Goal: Task Accomplishment & Management: Manage account settings

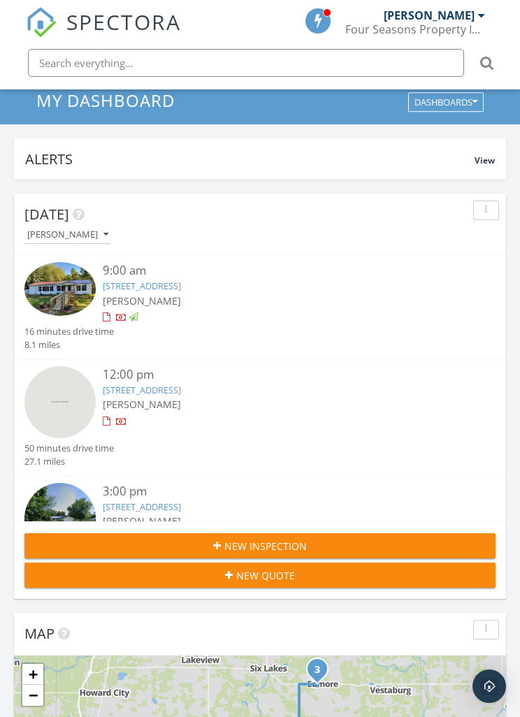
click at [181, 392] on link "11413 W County Line Rd, Greenville, MI 48838" at bounding box center [142, 390] width 78 height 13
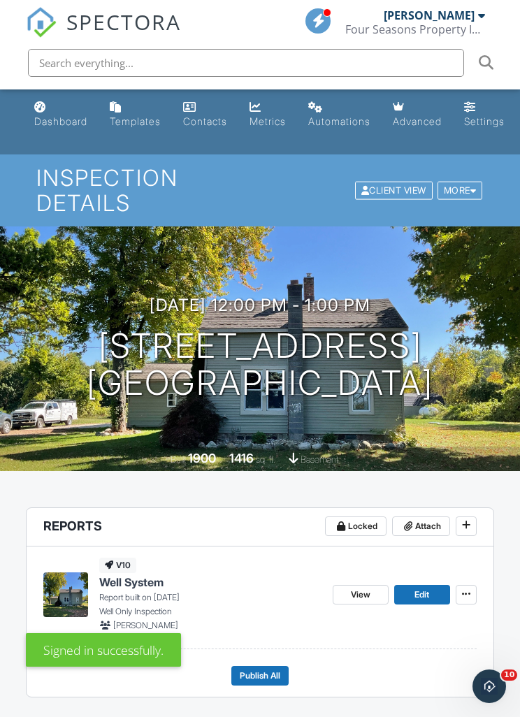
click at [365, 600] on span "View" at bounding box center [361, 595] width 20 height 14
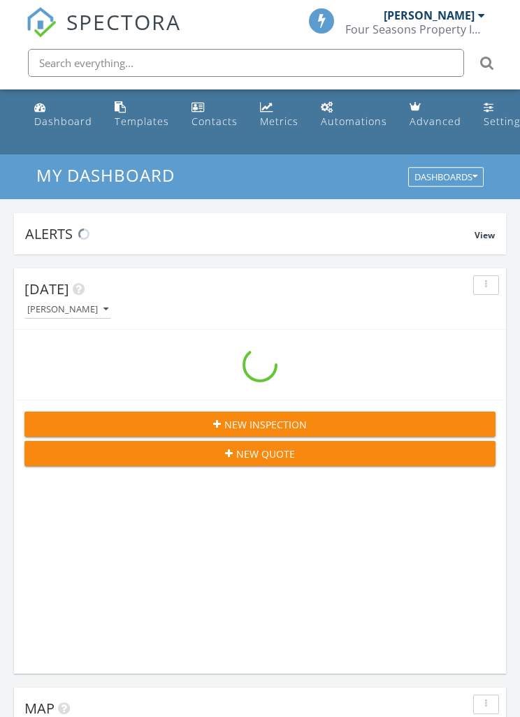
scroll to position [2391, 521]
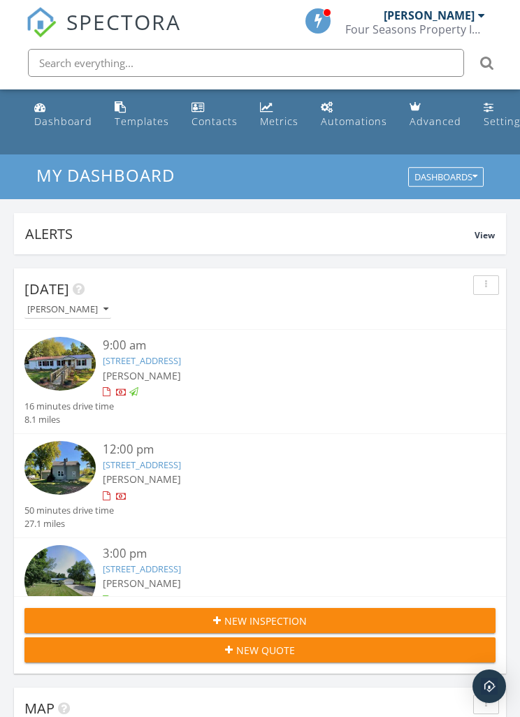
click at [181, 468] on link "11413 W County Line Rd, Greenville, MI 48838" at bounding box center [142, 465] width 78 height 13
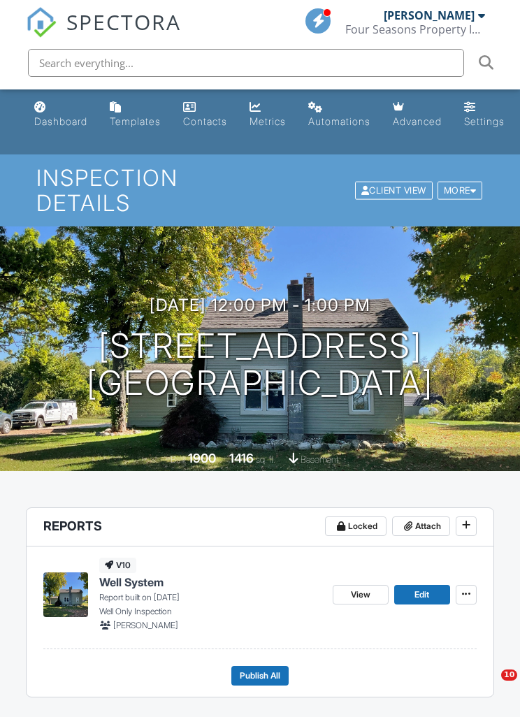
click at [264, 672] on span "Publish All" at bounding box center [260, 676] width 41 height 14
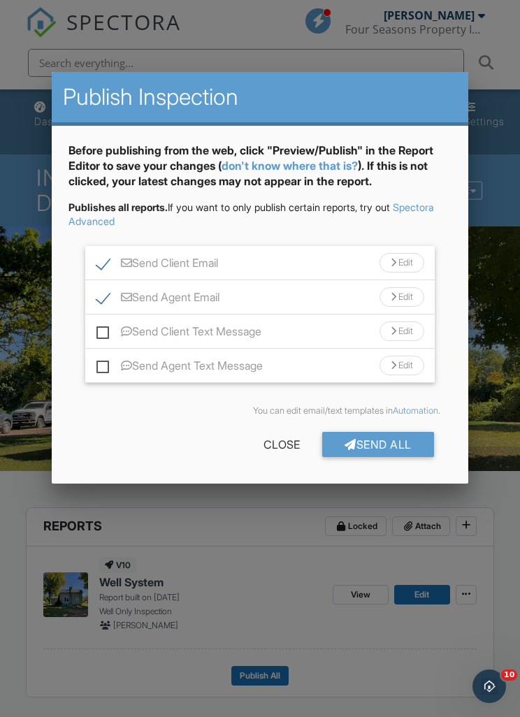
click at [407, 262] on div "Edit" at bounding box center [402, 263] width 45 height 20
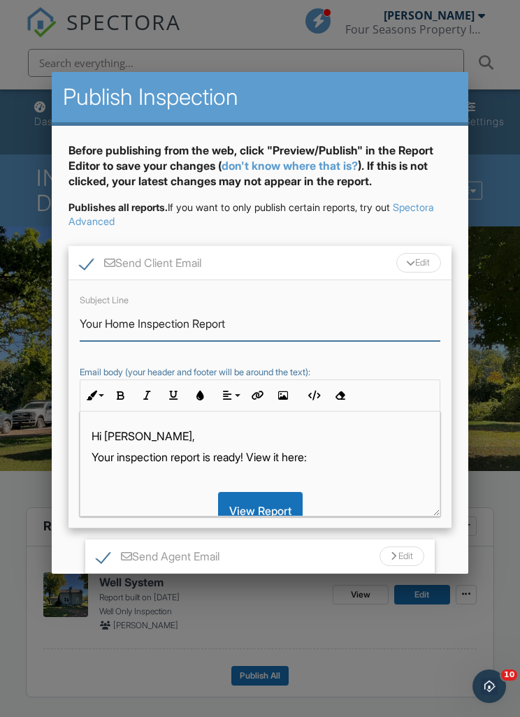
click at [143, 319] on input "Your Home Inspection Report" at bounding box center [260, 324] width 360 height 34
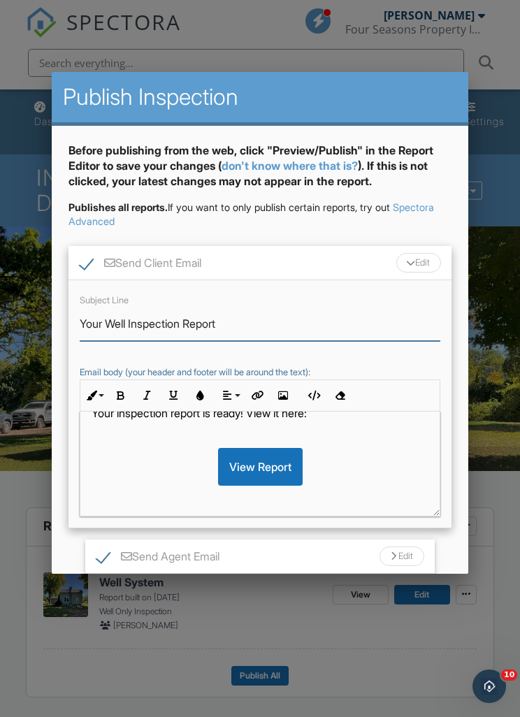
scroll to position [43, 0]
type input "Your Well Inspection Report"
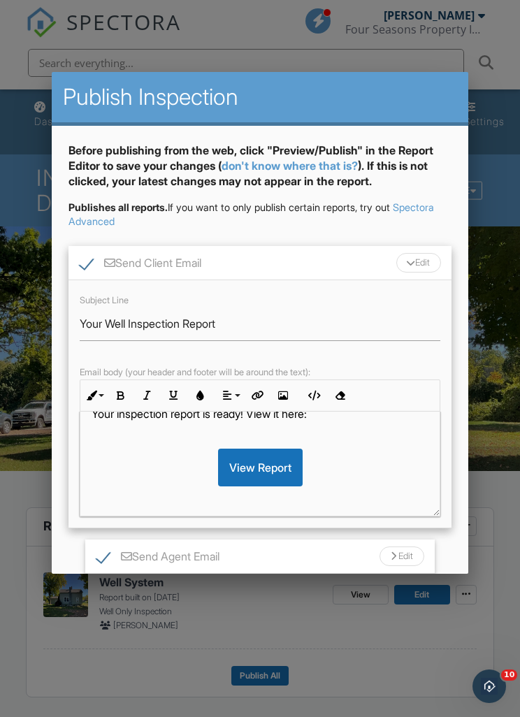
click at [124, 415] on p "Your inspection report is ready! View it here:" at bounding box center [260, 413] width 336 height 15
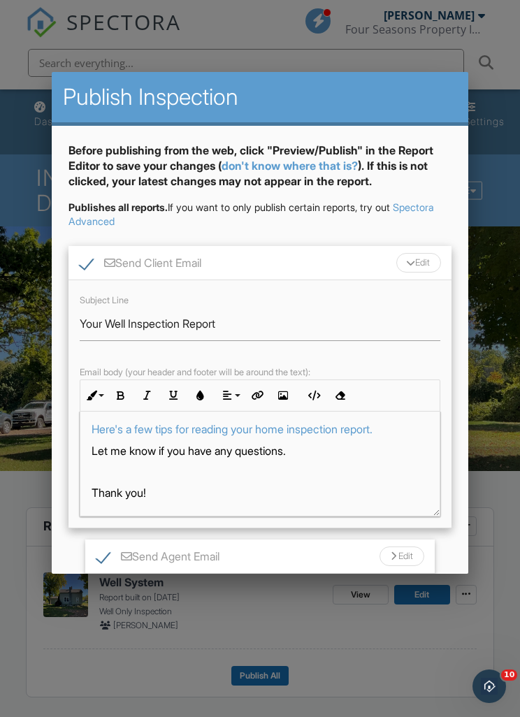
scroll to position [156, 0]
click at [409, 429] on p "Here's a few tips for reading your home inspection report." at bounding box center [260, 429] width 336 height 15
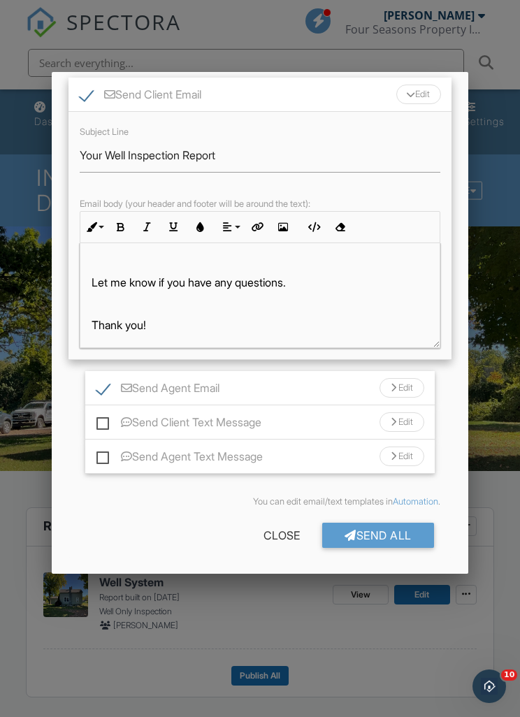
scroll to position [168, 0]
click at [407, 389] on div "Edit" at bounding box center [402, 389] width 45 height 20
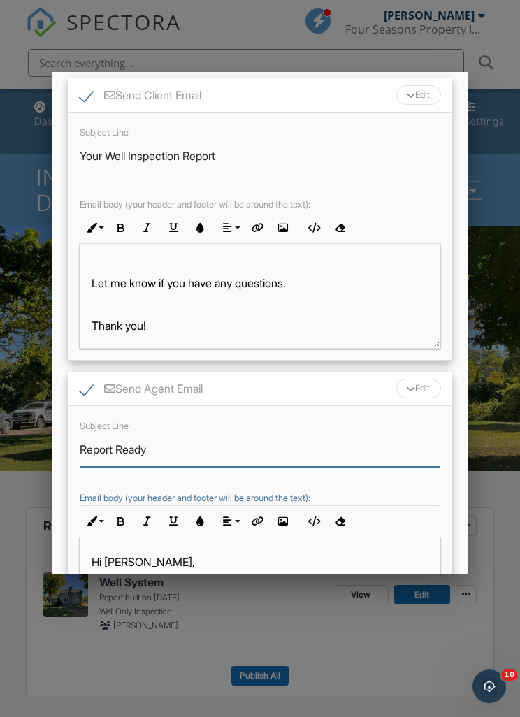
click at [89, 443] on input "Report Ready" at bounding box center [260, 450] width 360 height 34
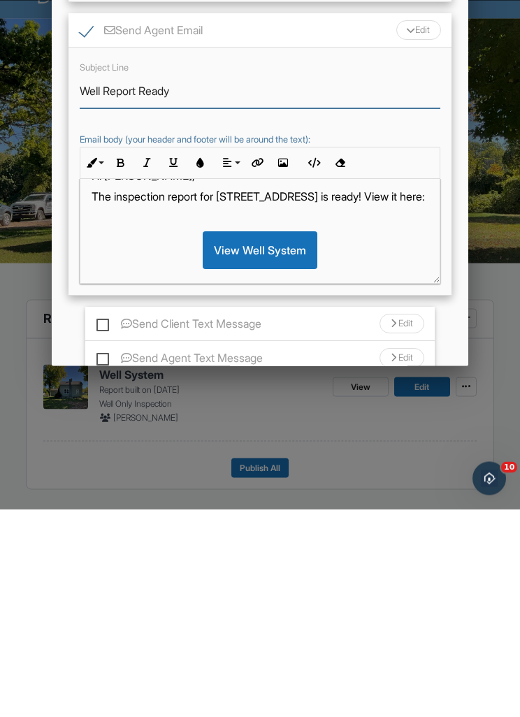
scroll to position [29, 0]
type input "Well Report Ready"
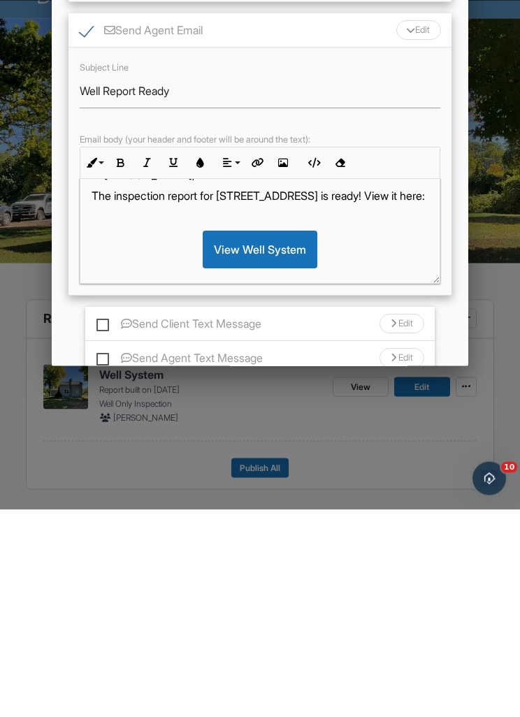
click at [122, 396] on p "The inspection report for [STREET_ADDRESS] is ready! View it here:" at bounding box center [260, 403] width 336 height 15
click at [115, 396] on p "The inspection report for [STREET_ADDRESS] is ready! View it here:" at bounding box center [260, 403] width 336 height 15
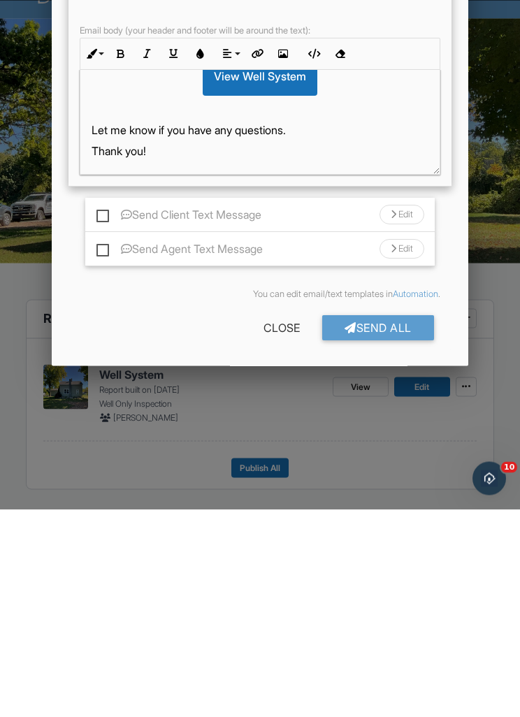
scroll to position [426, 0]
click at [403, 524] on div "Send All" at bounding box center [378, 536] width 112 height 25
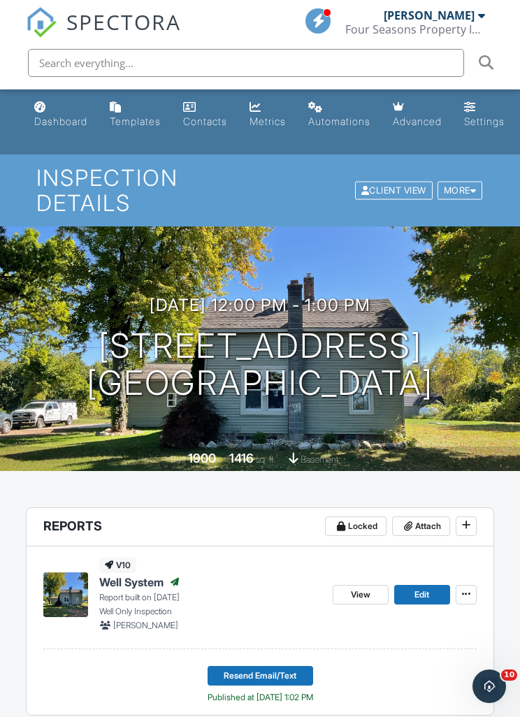
click at [54, 120] on div "Dashboard" at bounding box center [60, 121] width 53 height 12
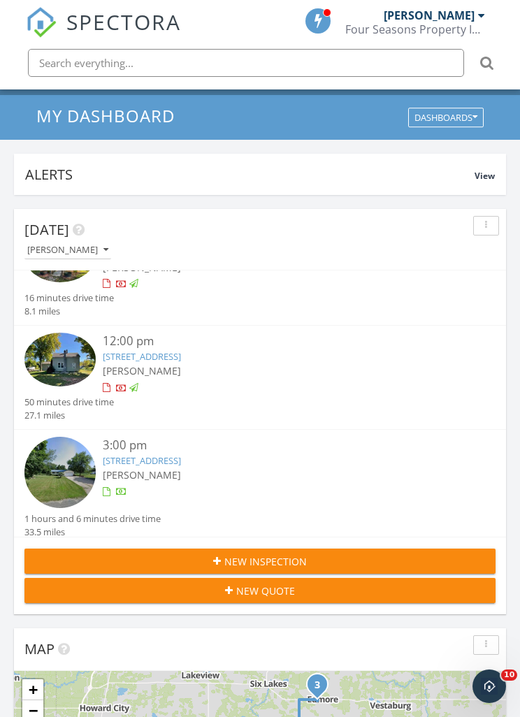
scroll to position [52, 0]
